Goal: Information Seeking & Learning: Learn about a topic

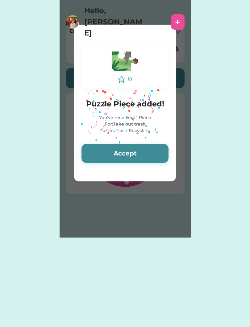
click at [148, 158] on button "Accept" at bounding box center [124, 153] width 87 height 19
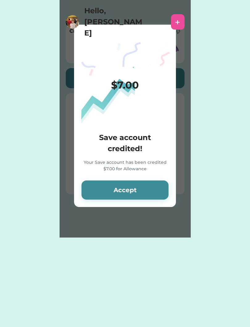
click at [152, 192] on button "Accept" at bounding box center [124, 189] width 87 height 19
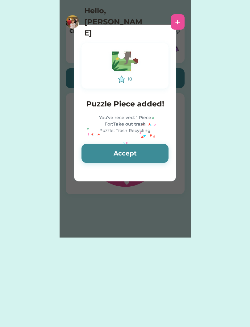
click at [146, 153] on button "Accept" at bounding box center [124, 153] width 87 height 19
click at [160, 151] on button "Accept" at bounding box center [124, 153] width 87 height 19
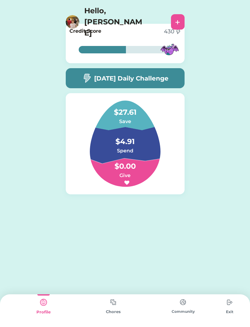
click at [163, 88] on div "[DATE] Daily Challenge" at bounding box center [125, 78] width 119 height 20
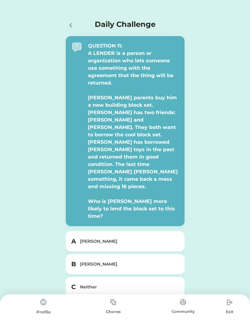
click at [247, 251] on div "Daily Challenge QUESTION 11: A LENDER is a person or organization who lets some…" at bounding box center [125, 177] width 250 height 354
click at [126, 276] on div "C Neither" at bounding box center [125, 286] width 119 height 20
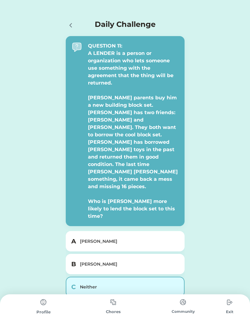
click at [125, 304] on button "Submit" at bounding box center [125, 313] width 119 height 19
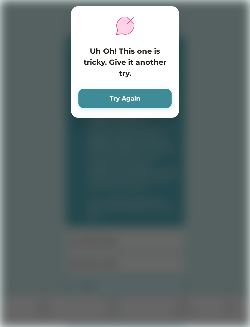
click at [160, 93] on button "Try Again" at bounding box center [124, 98] width 93 height 19
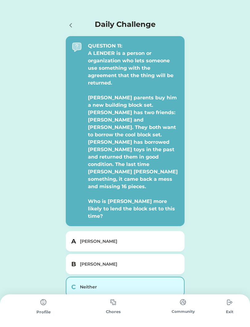
click at [128, 231] on div "A [PERSON_NAME]" at bounding box center [125, 241] width 119 height 20
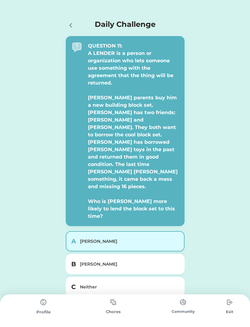
click at [136, 261] on div "[PERSON_NAME]" at bounding box center [129, 264] width 98 height 6
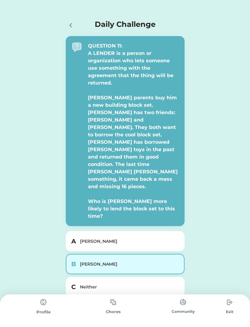
click at [154, 231] on div "A [PERSON_NAME]" at bounding box center [125, 241] width 119 height 20
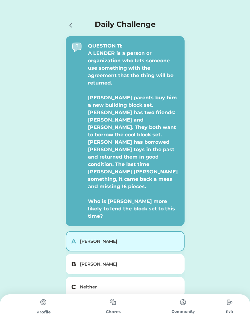
click at [150, 304] on button "Submit" at bounding box center [125, 313] width 119 height 19
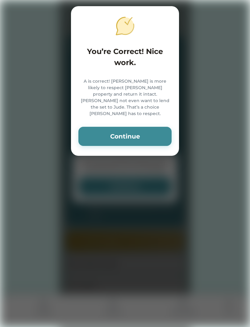
click at [156, 131] on button "Continue" at bounding box center [124, 136] width 93 height 19
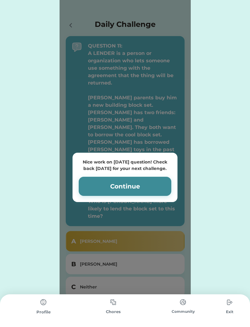
click at [152, 178] on button "Continue" at bounding box center [125, 186] width 92 height 19
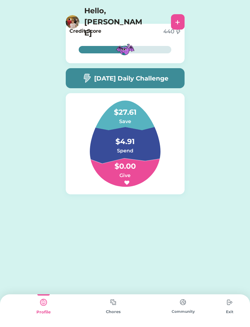
click at [107, 314] on div "Chores" at bounding box center [113, 311] width 70 height 6
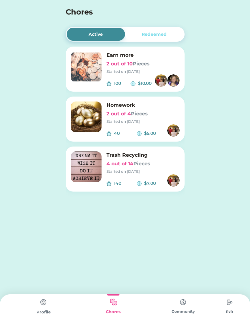
click at [99, 71] on img at bounding box center [86, 66] width 31 height 31
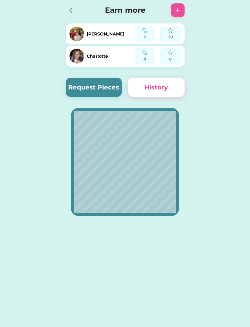
click at [75, 93] on button "Request Pieces" at bounding box center [94, 87] width 56 height 19
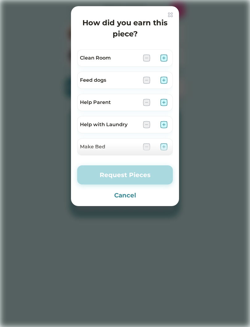
click at [177, 27] on div "How did you earn this piece? Clean Room Feed dogs Help Parent Help with Laundry…" at bounding box center [125, 106] width 108 height 200
click at [166, 17] on div "How did you earn this piece?" at bounding box center [125, 25] width 96 height 27
click at [170, 16] on img at bounding box center [170, 14] width 5 height 5
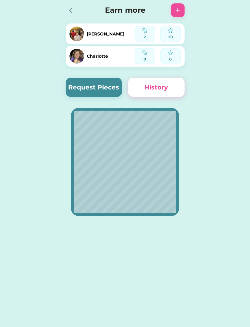
click at [162, 88] on button "History" at bounding box center [156, 87] width 56 height 19
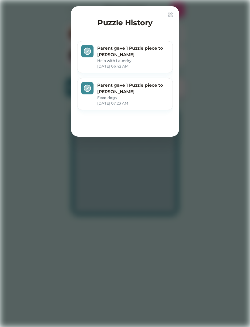
click at [171, 17] on img at bounding box center [170, 14] width 5 height 5
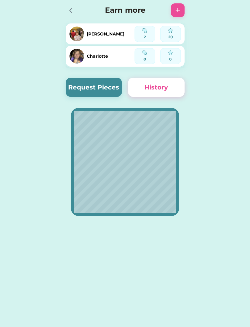
click at [68, 12] on icon at bounding box center [70, 10] width 7 height 7
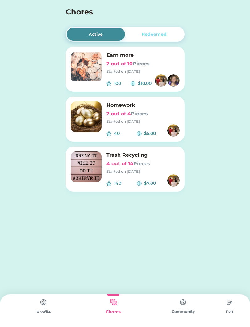
click at [46, 307] on img at bounding box center [43, 302] width 12 height 12
